Goal: Task Accomplishment & Management: Check status

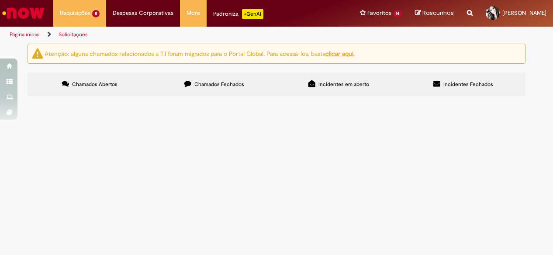
scroll to position [49, 0]
click at [0, 0] on span "Emitir ate o destino final" at bounding box center [0, 0] width 0 height 0
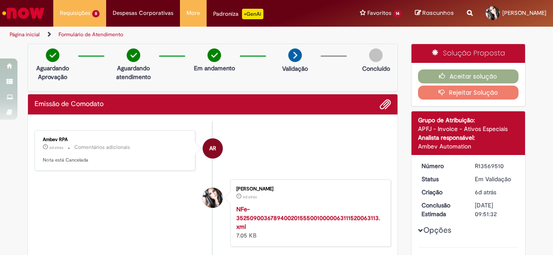
drag, startPoint x: 468, startPoint y: 166, endPoint x: 516, endPoint y: 165, distance: 47.6
click at [516, 165] on dd "R13569510" at bounding box center [495, 166] width 54 height 9
copy div "R13569510"
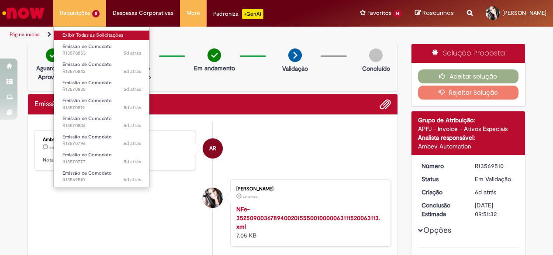
click at [79, 37] on link "Exibir Todas as Solicitações" at bounding box center [102, 36] width 96 height 10
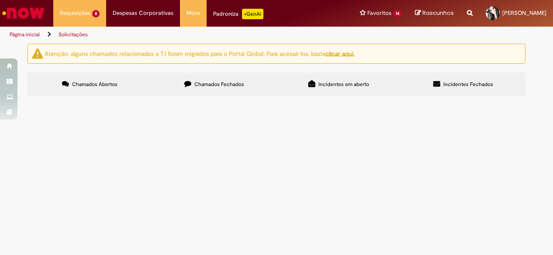
scroll to position [49, 0]
click at [0, 0] on span "Emitir ate o destino final" at bounding box center [0, 0] width 0 height 0
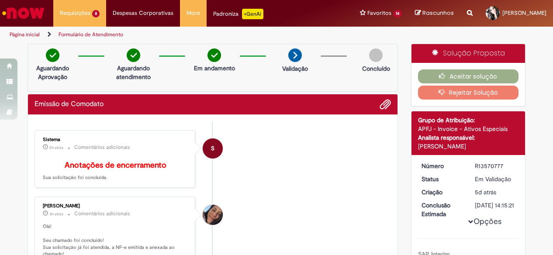
click at [482, 166] on div "R13570777" at bounding box center [495, 166] width 41 height 9
copy div "R13570777"
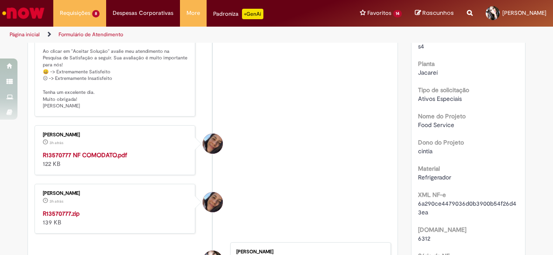
scroll to position [218, 0]
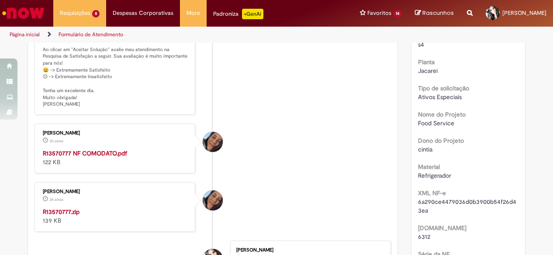
click at [59, 149] on strong "R13570777 NF COMODATO.pdf" at bounding box center [85, 153] width 84 height 8
click at [59, 205] on div "[DATE] 10:34:04" at bounding box center [51, 210] width 41 height 10
drag, startPoint x: 128, startPoint y: 209, endPoint x: 117, endPoint y: 210, distance: 11.4
click at [128, 209] on div "R13570777.zip 139 KB" at bounding box center [116, 216] width 146 height 17
click at [54, 208] on strong "R13570777.zip" at bounding box center [61, 212] width 37 height 8
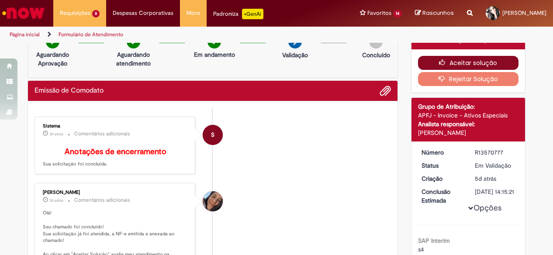
scroll to position [0, 0]
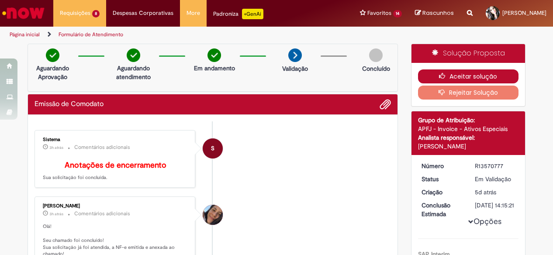
click at [469, 75] on button "Aceitar solução" at bounding box center [468, 76] width 101 height 14
